Goal: Task Accomplishment & Management: Manage account settings

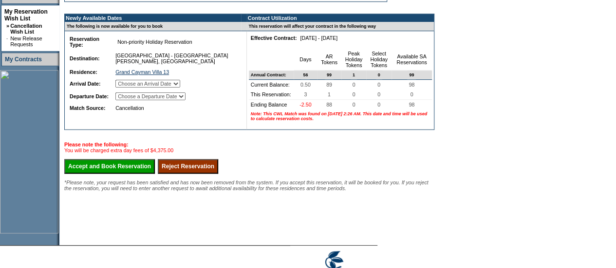
scroll to position [233, 0]
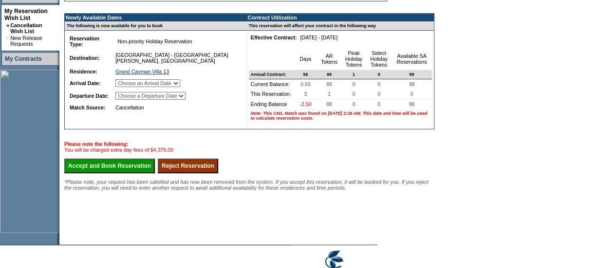
click at [205, 173] on input "Reject Reservation" at bounding box center [188, 166] width 60 height 15
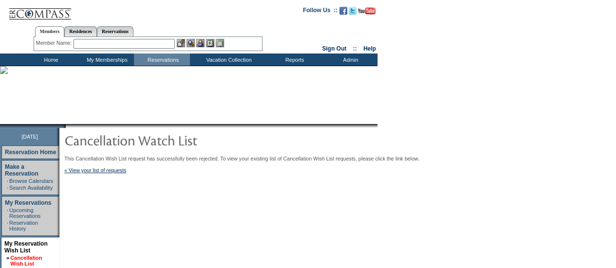
click at [10, 255] on link "Cancellation Wish List" at bounding box center [26, 261] width 32 height 12
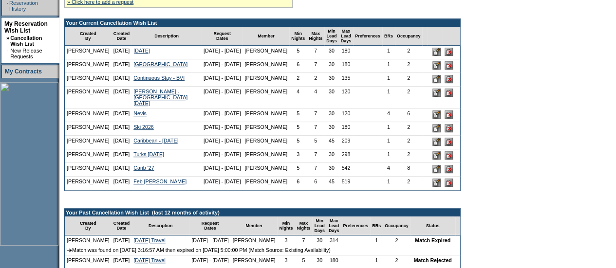
scroll to position [248, 0]
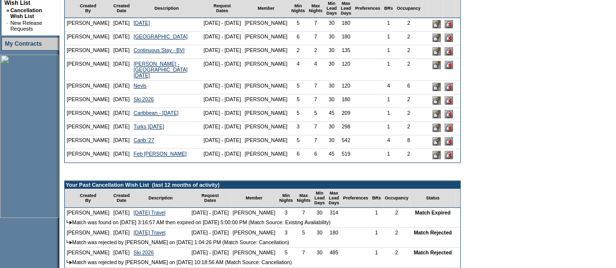
drag, startPoint x: 443, startPoint y: 35, endPoint x: 350, endPoint y: 38, distance: 93.0
click at [444, 28] on input "image" at bounding box center [448, 24] width 8 height 8
